Goal: Task Accomplishment & Management: Manage account settings

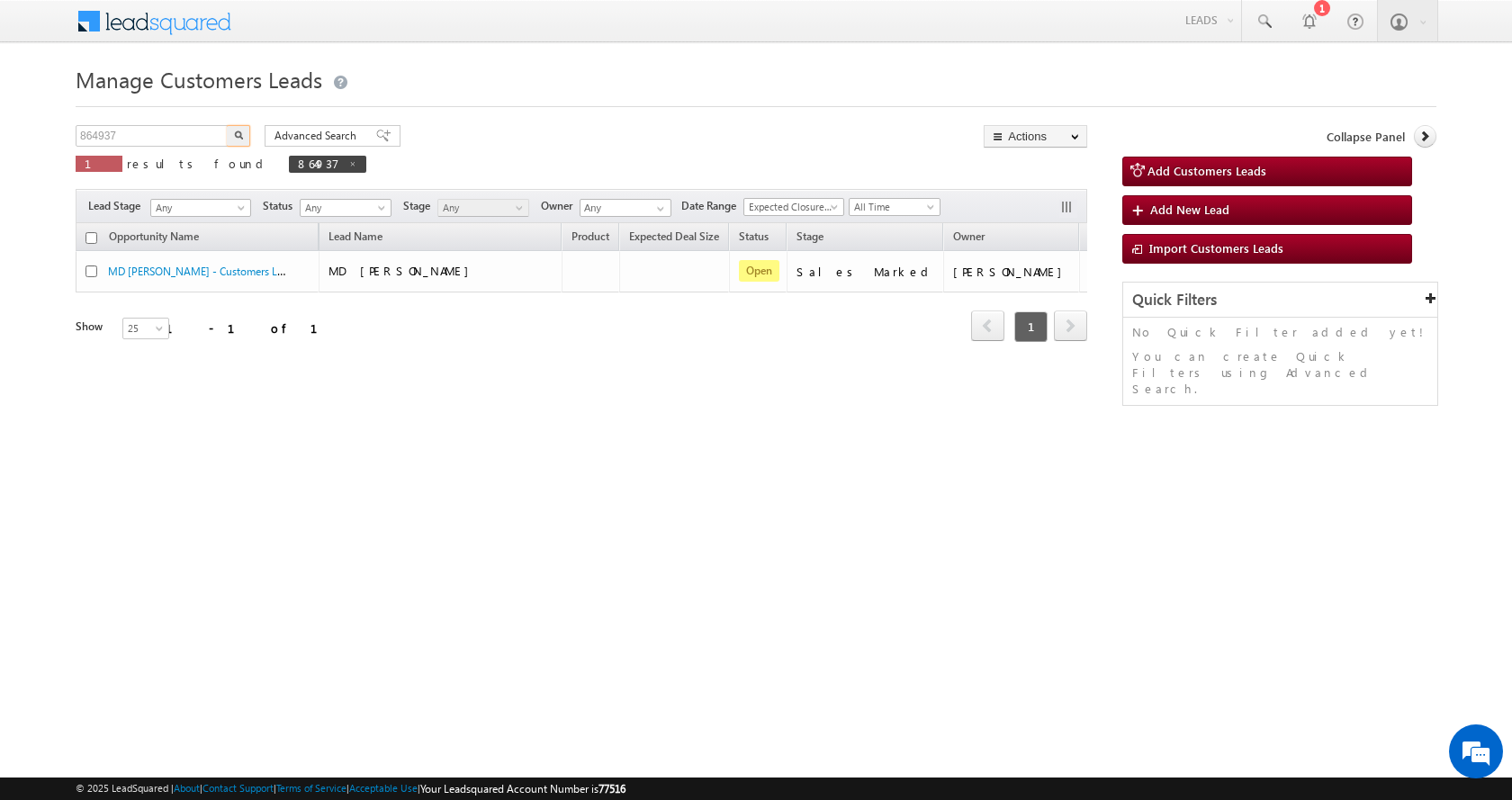
click at [105, 129] on input "864937" at bounding box center [152, 136] width 154 height 22
type input "862302"
click at [227, 125] on button "button" at bounding box center [238, 136] width 23 height 22
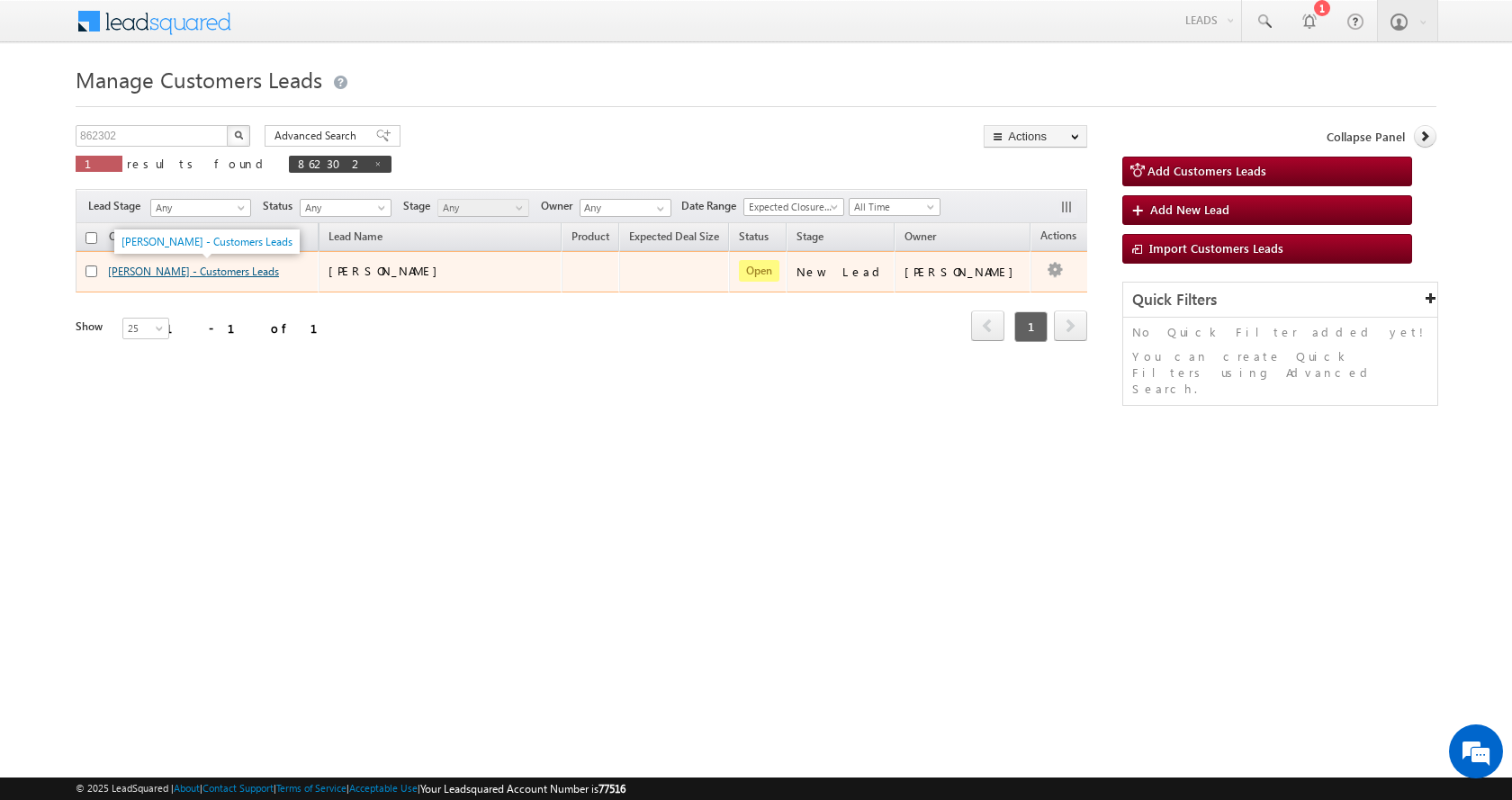
click at [165, 266] on link "[PERSON_NAME] - Customers Leads" at bounding box center [193, 271] width 171 height 13
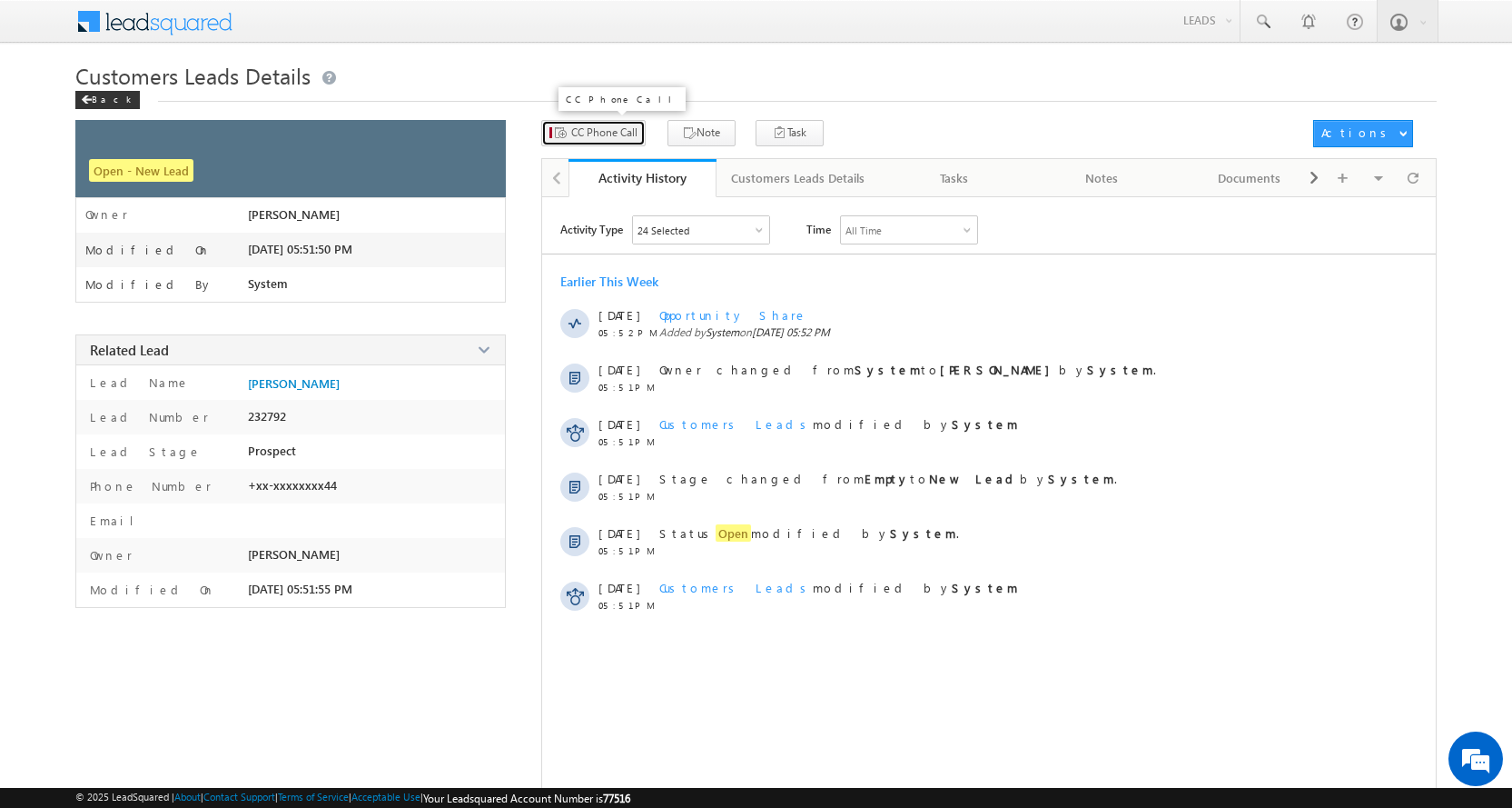
click at [607, 132] on span "CC Phone Call" at bounding box center [604, 132] width 67 height 16
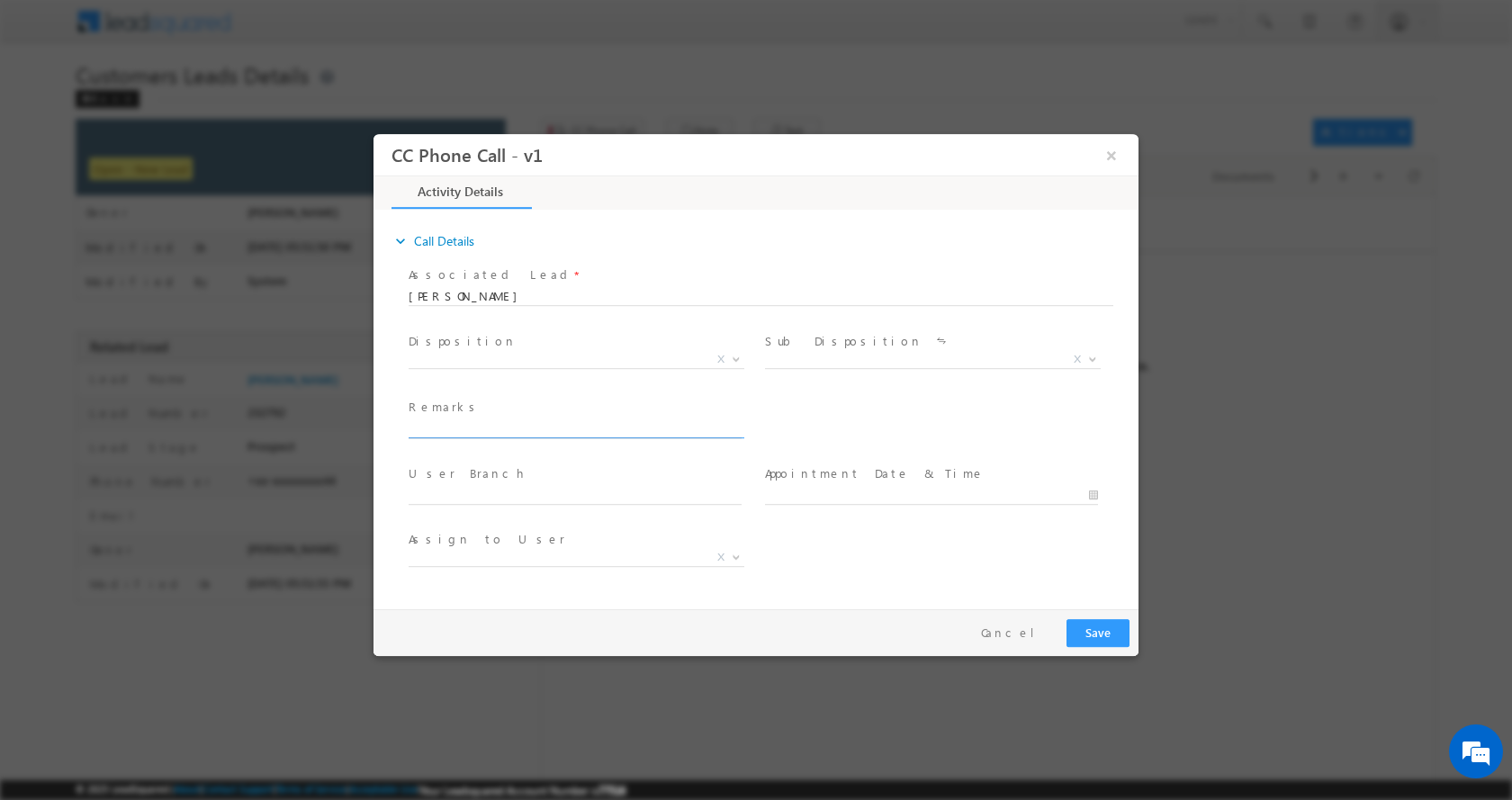
click at [499, 424] on input "text" at bounding box center [575, 428] width 333 height 18
paste input "Arti Chauhan-9870967244-RENOVATION-LOAN-5 L-PV-28-WIFE-44 - AGE-49-REG -DAKHIL …"
type input "Arti Chauhan-9870967244-RENOVATION-LOAN-5 L-PV-28-WIFE-44 - AGE-49-REG -DAKHIL …"
select select "amit.kumar3@sgrlimited.in"
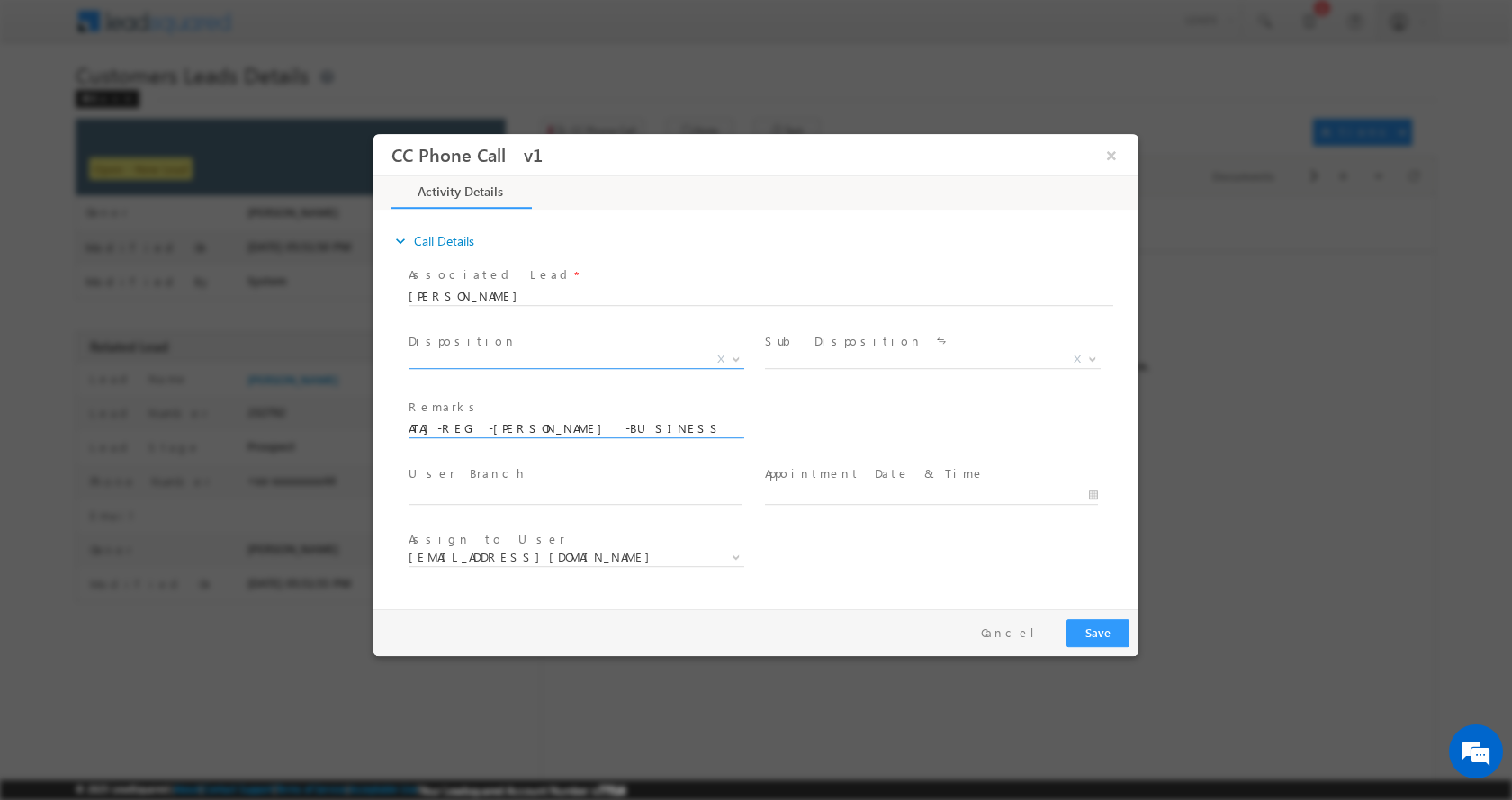
type input "Arti Chauhan-9870967244-RENOVATION-LOAN-5 L-PV-28-WIFE-44 - AGE-49-REG -DAKHIL …"
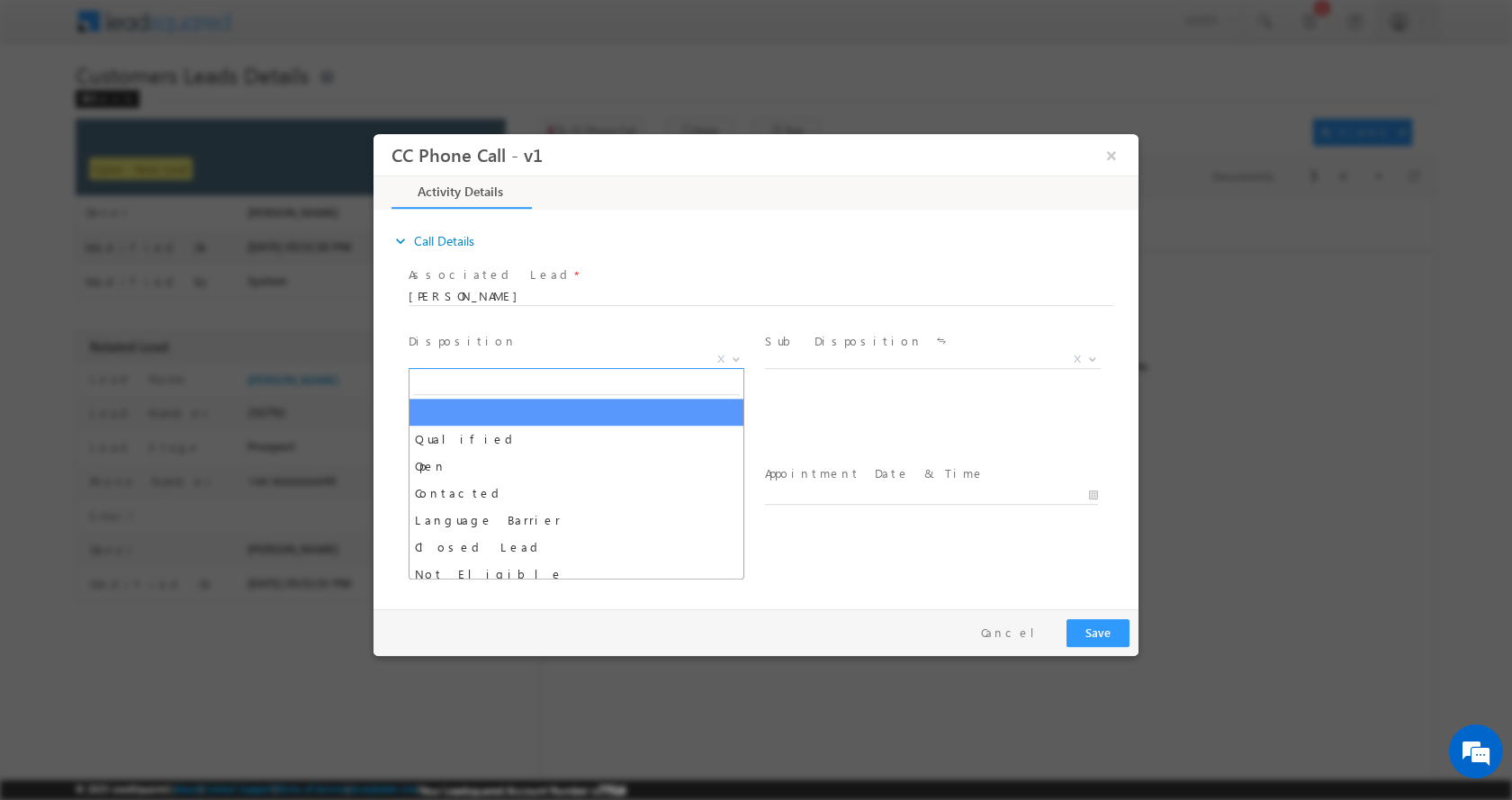
click at [737, 360] on span at bounding box center [734, 357] width 18 height 23
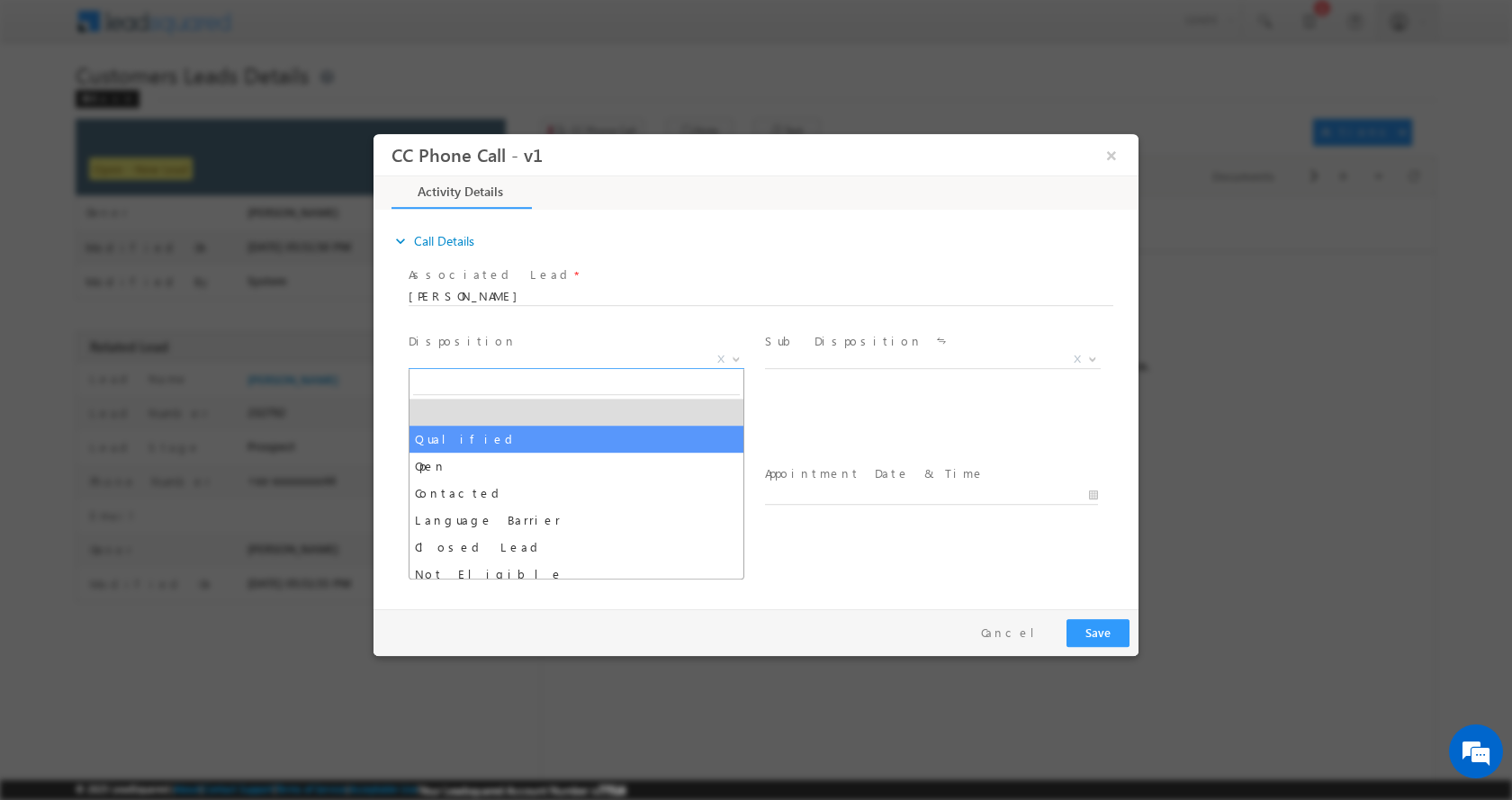
select select "Qualified"
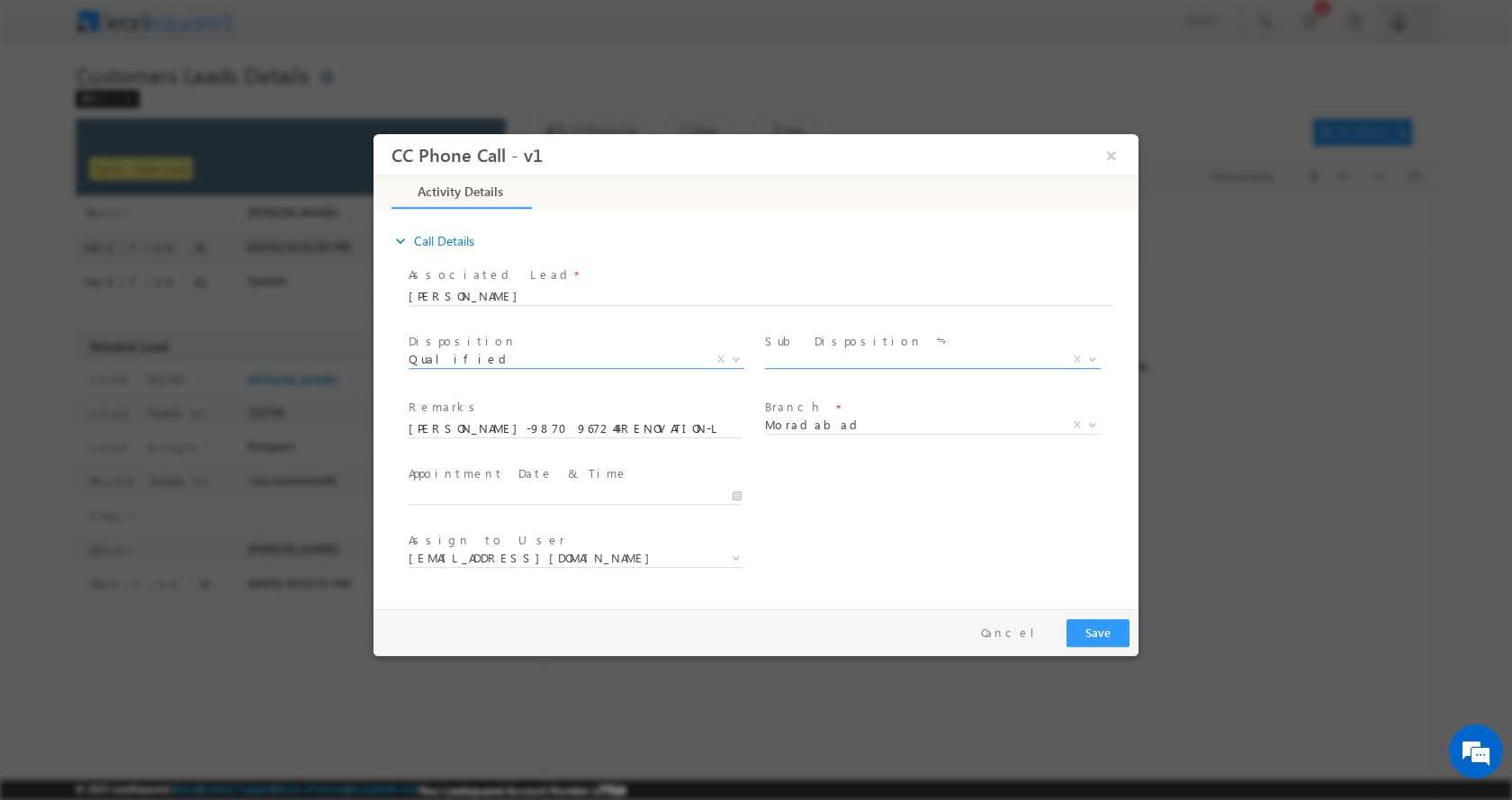
click at [1088, 358] on b at bounding box center [1092, 357] width 11 height 7
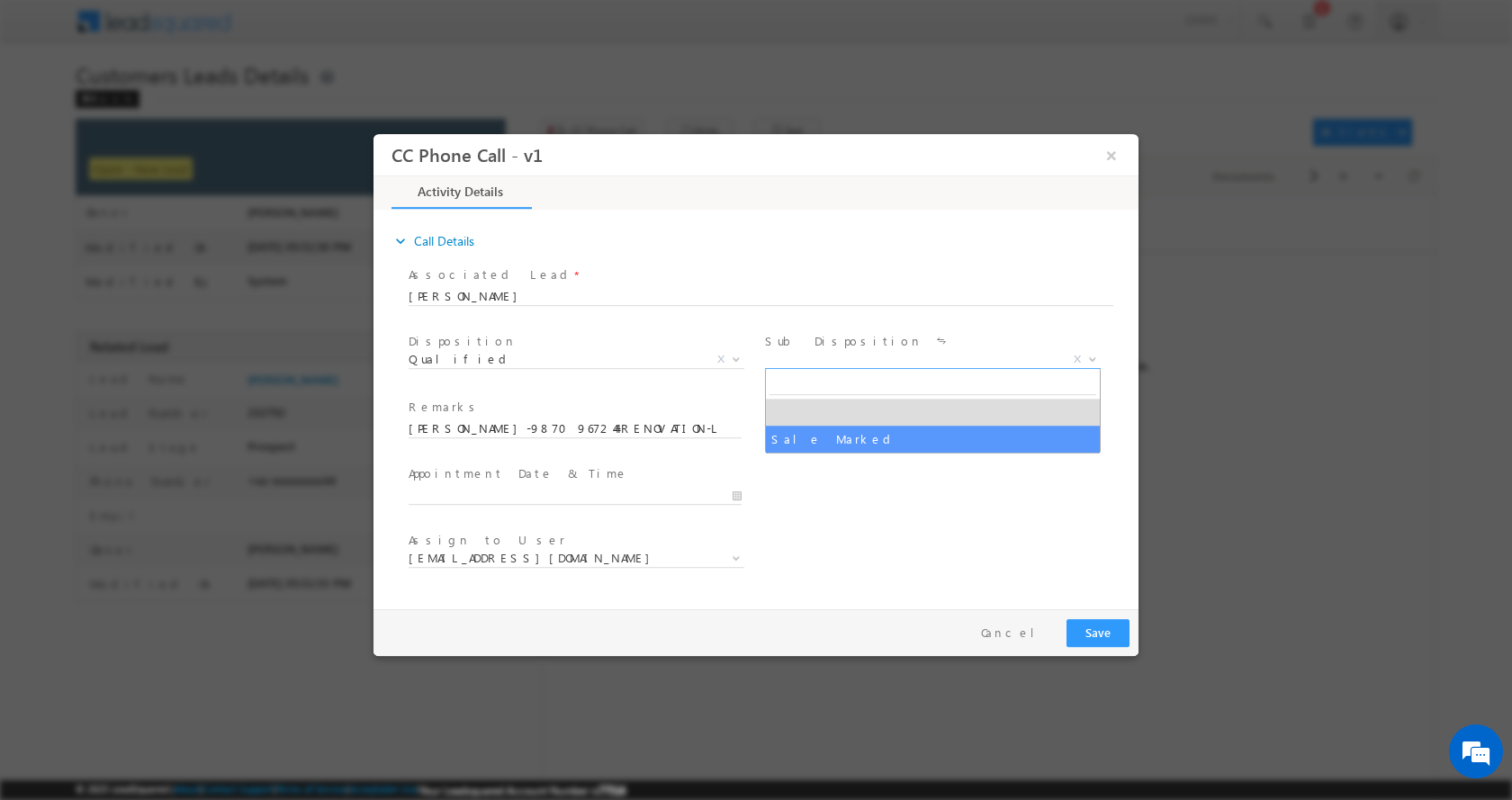
select select "Sale Marked"
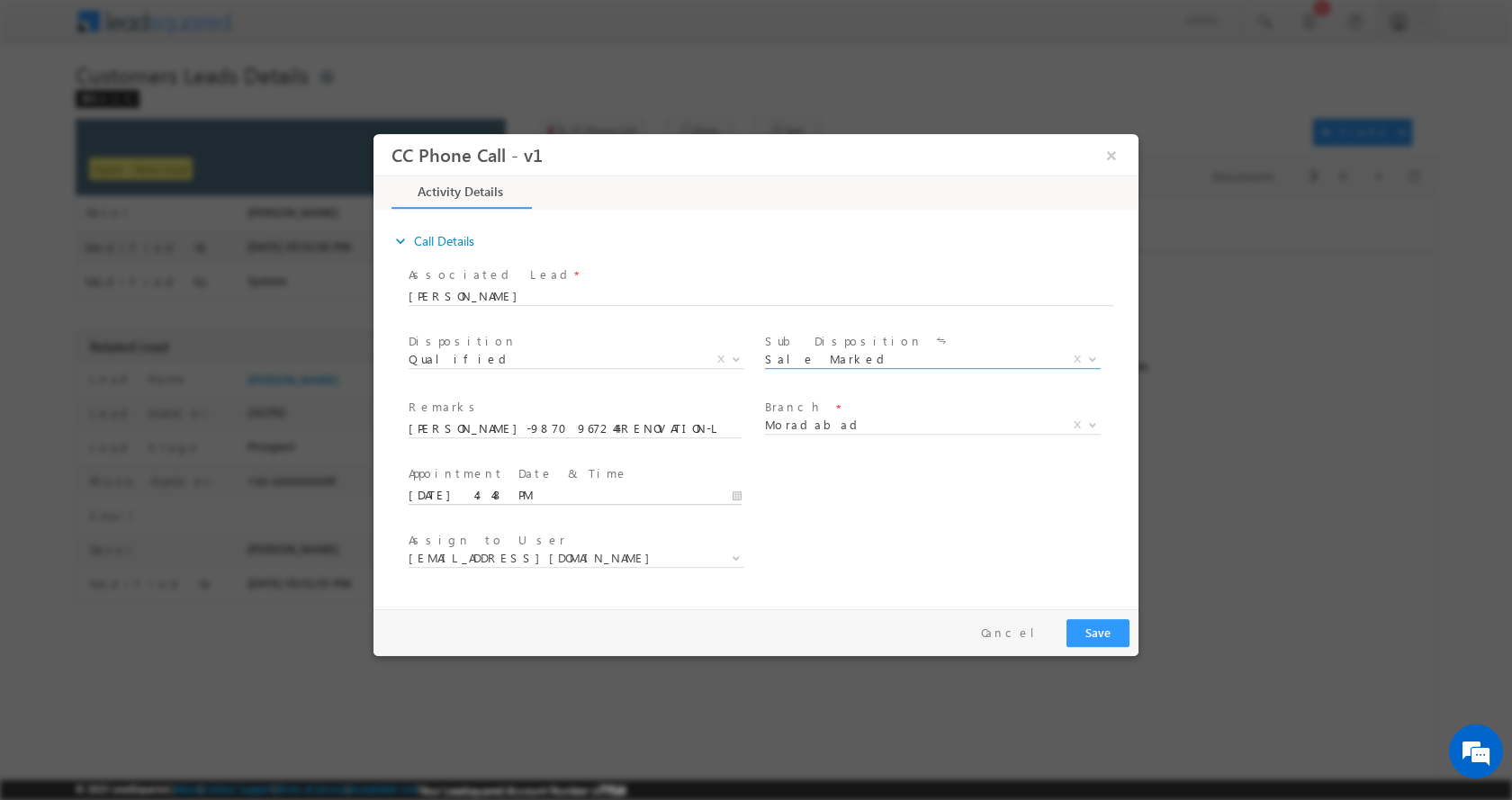
click at [737, 495] on input "09/13/2025 4:48 PM" at bounding box center [575, 494] width 333 height 18
type input "09/16/2025 3:48 PM"
type input "03"
click at [478, 476] on span at bounding box center [476, 478] width 12 height 13
type input "09/16/2025 2:48 PM"
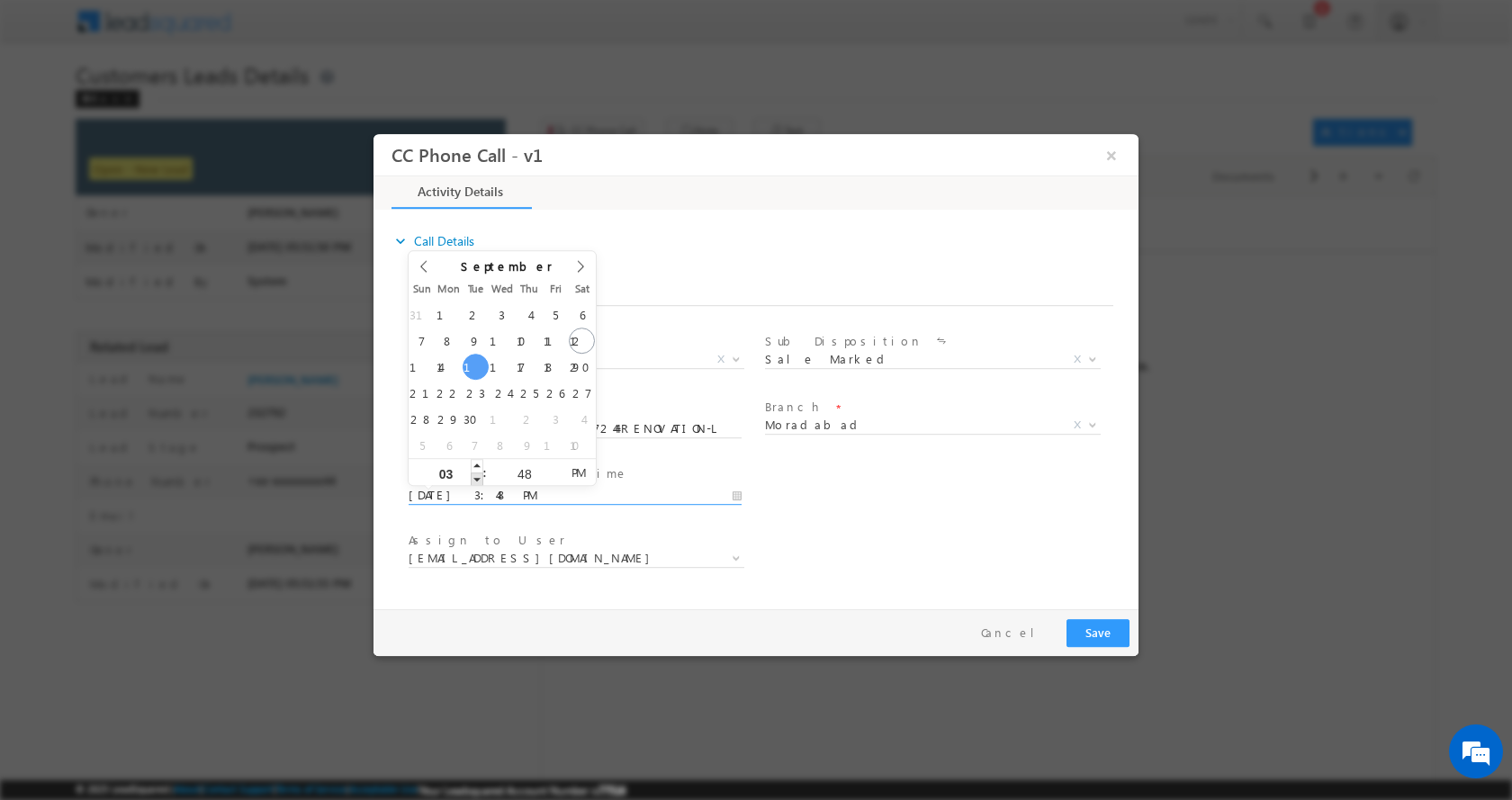
type input "02"
click at [478, 476] on span at bounding box center [476, 478] width 12 height 13
type input "09/16/2025 1:48 PM"
type input "01"
click at [478, 476] on span at bounding box center [476, 478] width 12 height 13
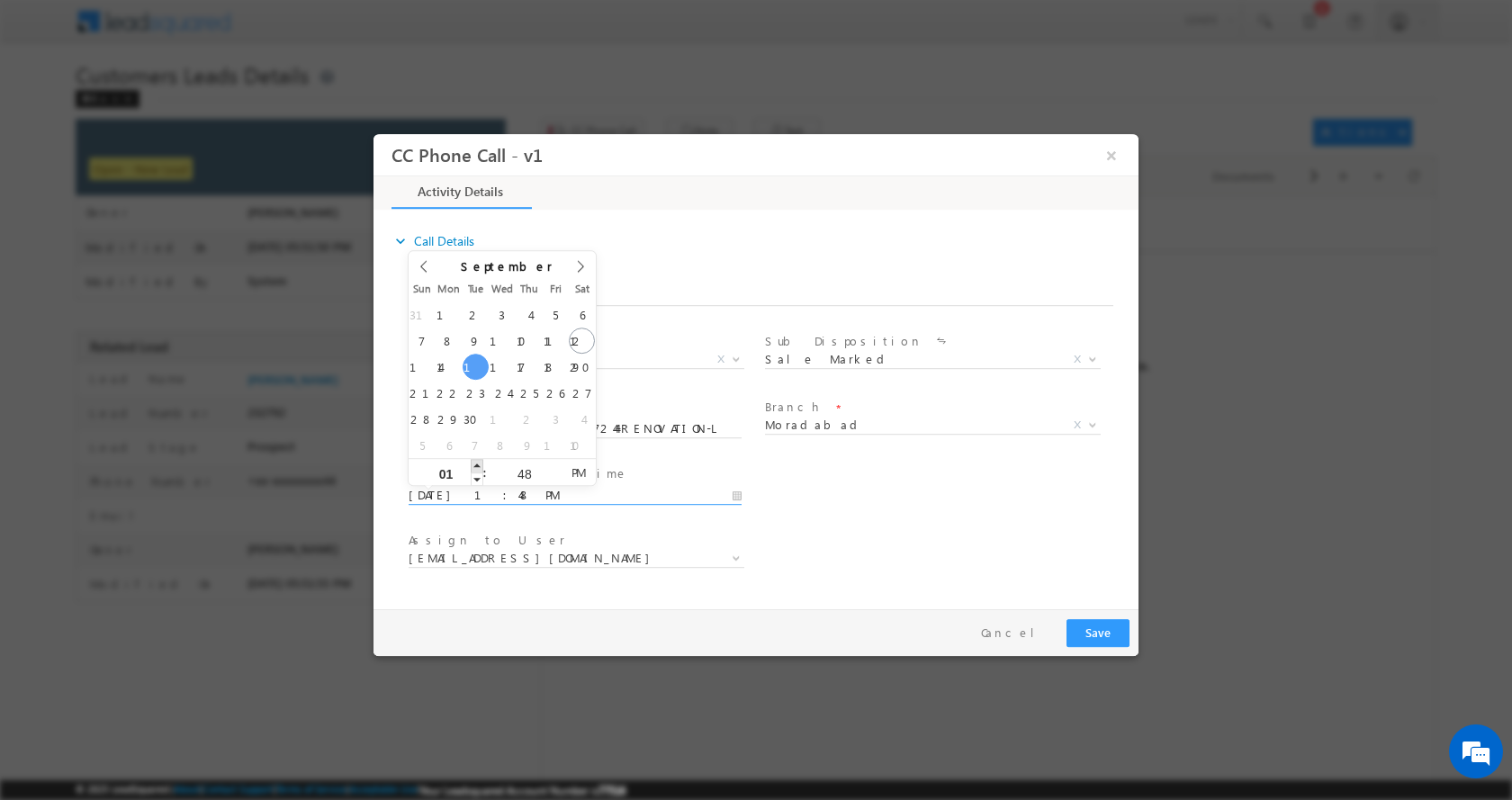
type input "09/16/2025 2:48 PM"
type input "02"
click at [474, 462] on span at bounding box center [476, 465] width 12 height 13
click at [1092, 630] on button "Save" at bounding box center [1098, 632] width 63 height 28
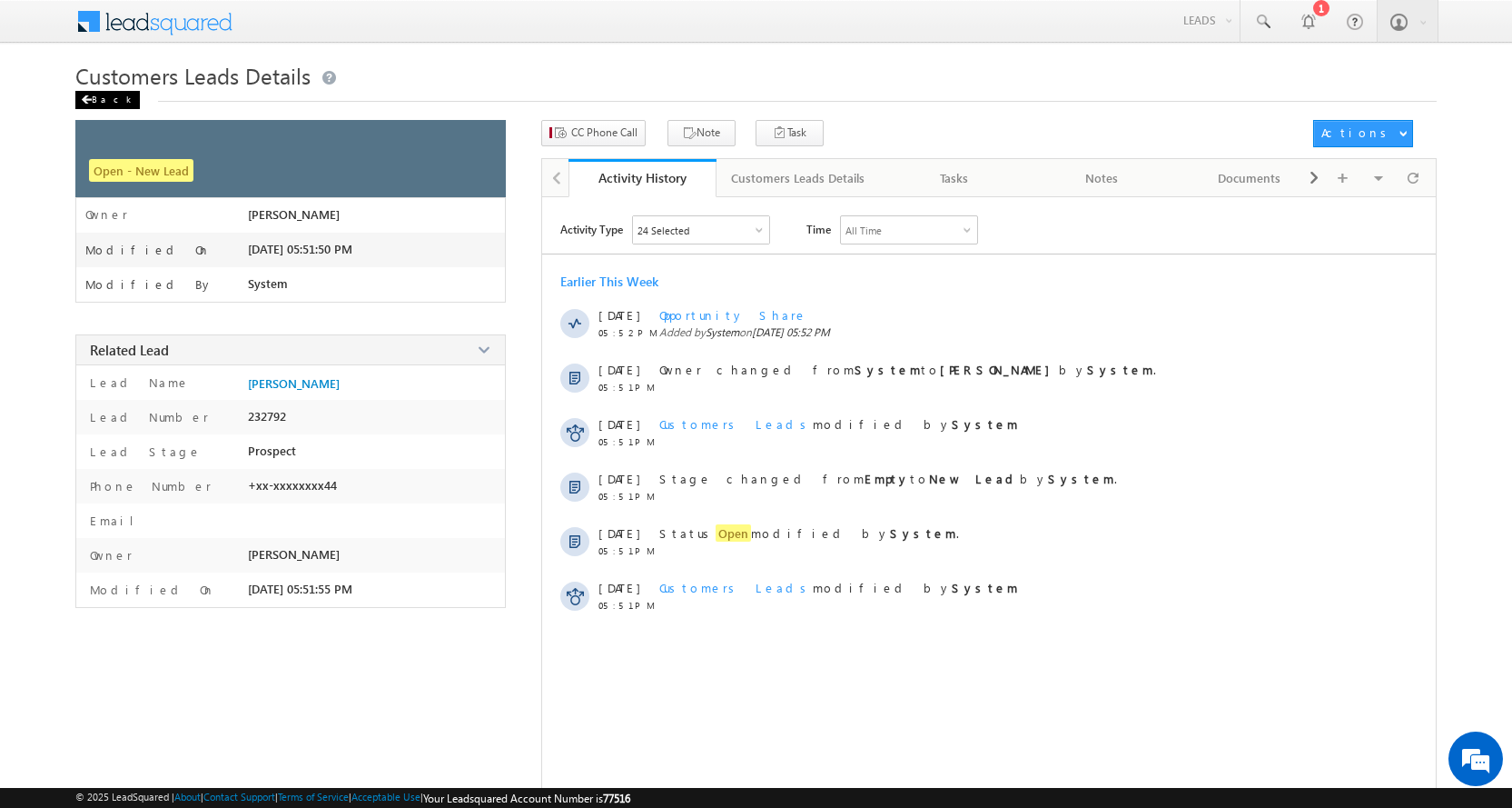
click at [88, 100] on span at bounding box center [86, 99] width 11 height 9
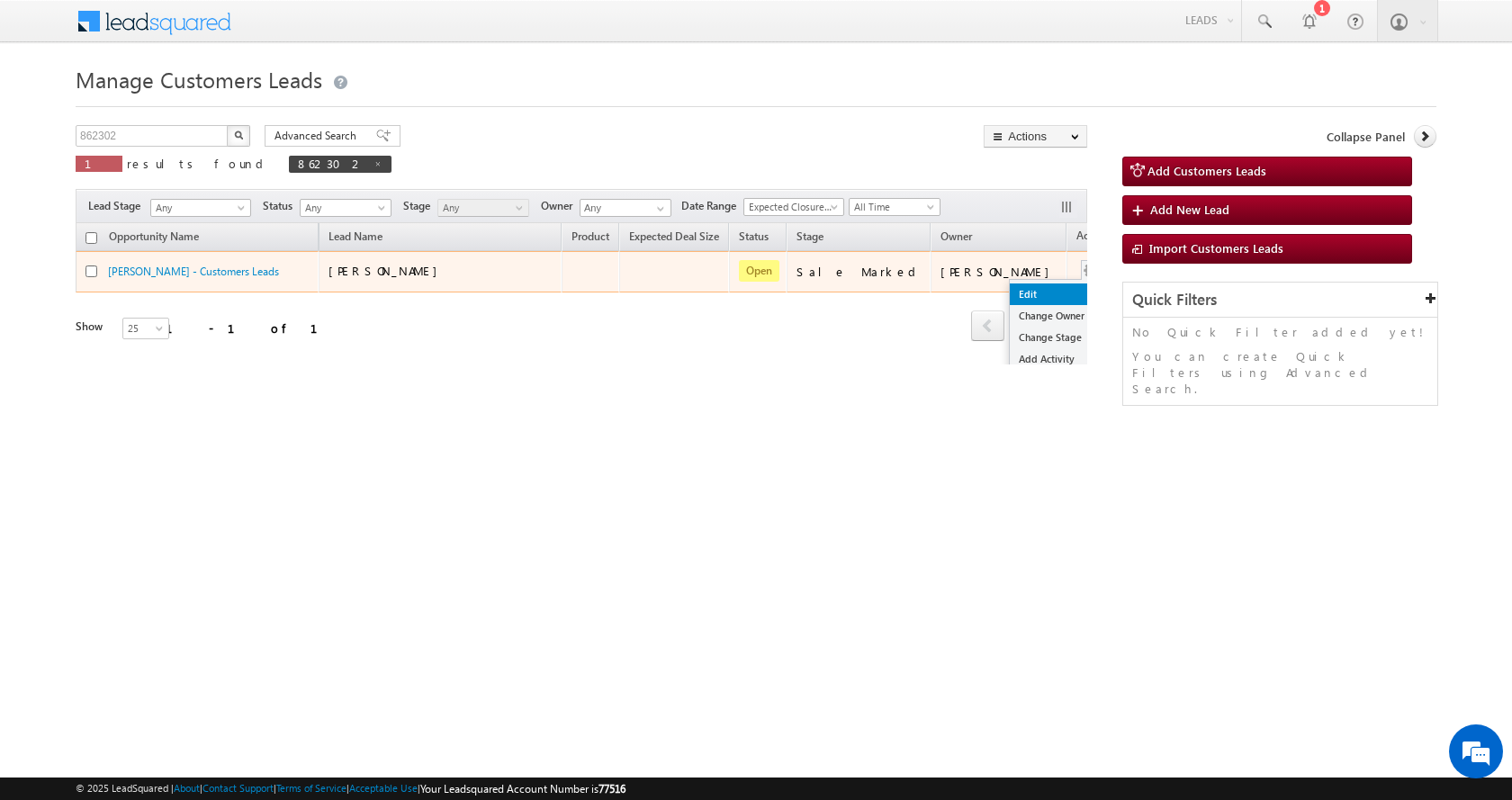
click at [1013, 289] on link "Edit" at bounding box center [1055, 294] width 90 height 22
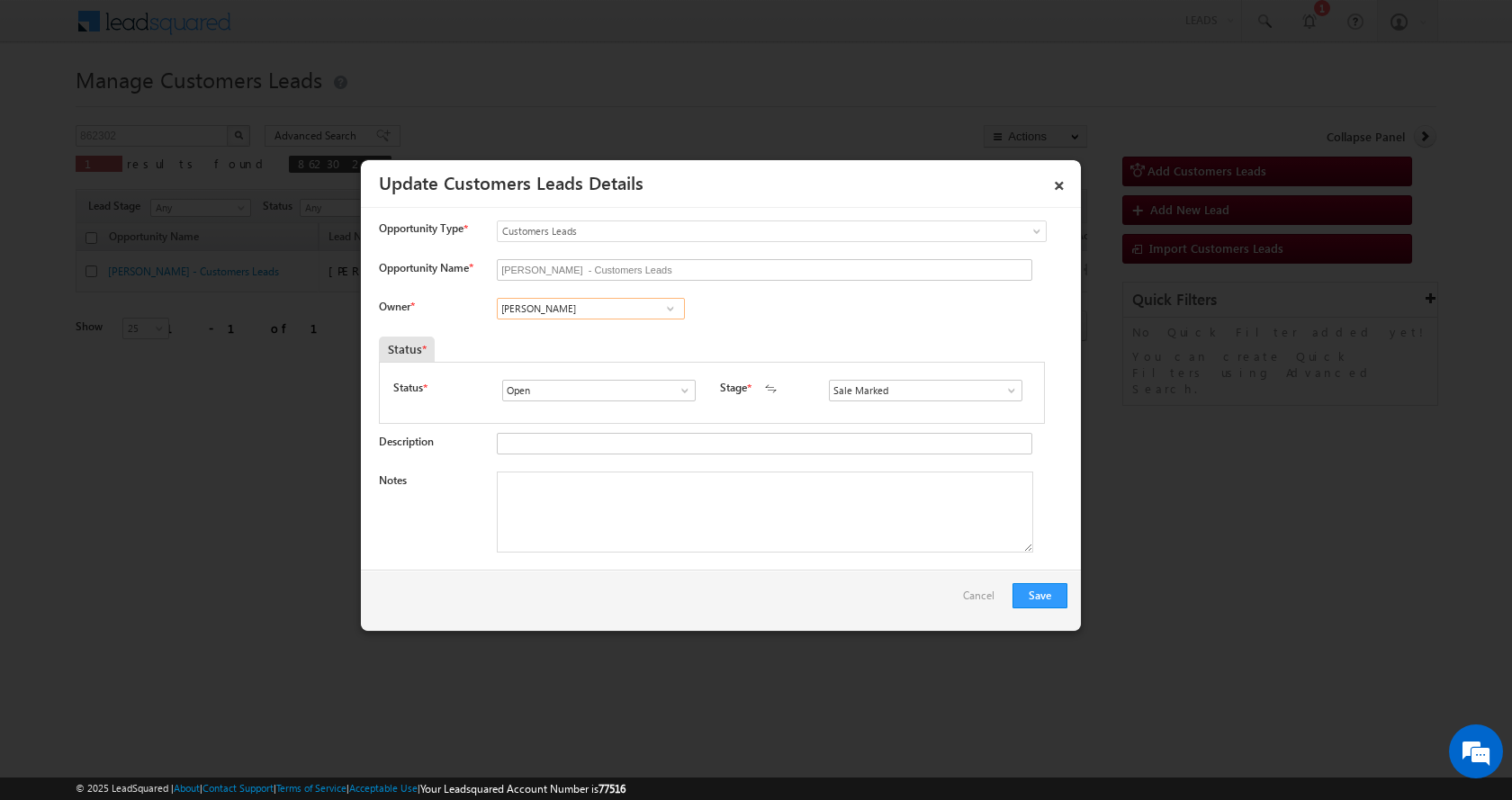
click at [546, 308] on input "Amit Kumar" at bounding box center [591, 309] width 188 height 22
paste input "rnav Pathak"
click at [587, 337] on span "arnav.pathak@sgrlimited.in" at bounding box center [584, 343] width 162 height 13
type input "Arnav Pathak"
click at [568, 509] on textarea "Notes" at bounding box center [765, 511] width 537 height 81
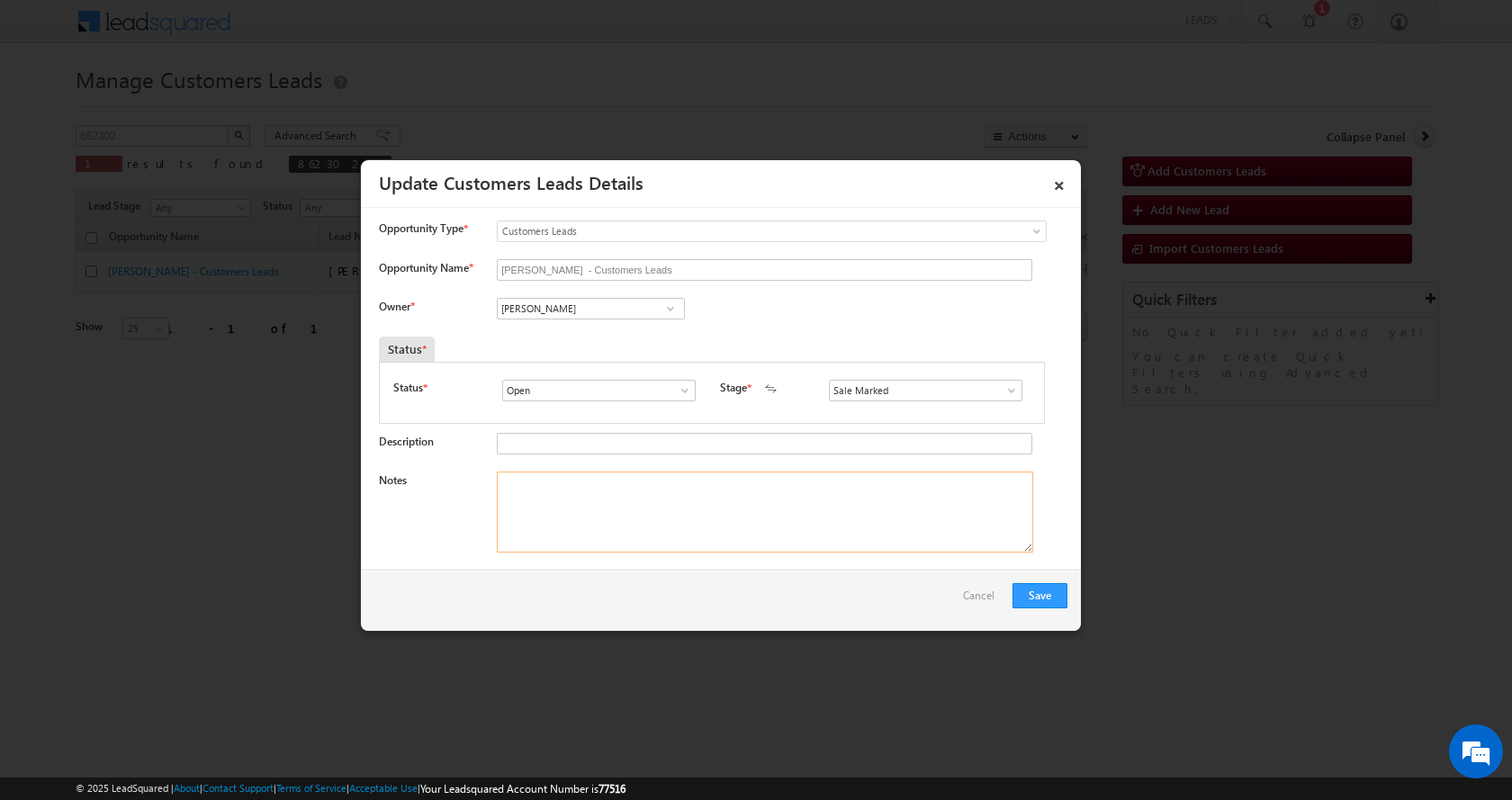
paste textarea "Arti Chauhan-9870967244-RENOVATION-LOAN-5 L-PV-28-WIFE-44 - AGE-49-REG -DAKHIL …"
type textarea "Arti Chauhan-9870967244-RENOVATION-LOAN-5 L-PV-28-WIFE-44 - AGE-49-REG -DAKHIL …"
click at [1029, 591] on button "Save" at bounding box center [1040, 595] width 55 height 25
